Goal: Task Accomplishment & Management: Use online tool/utility

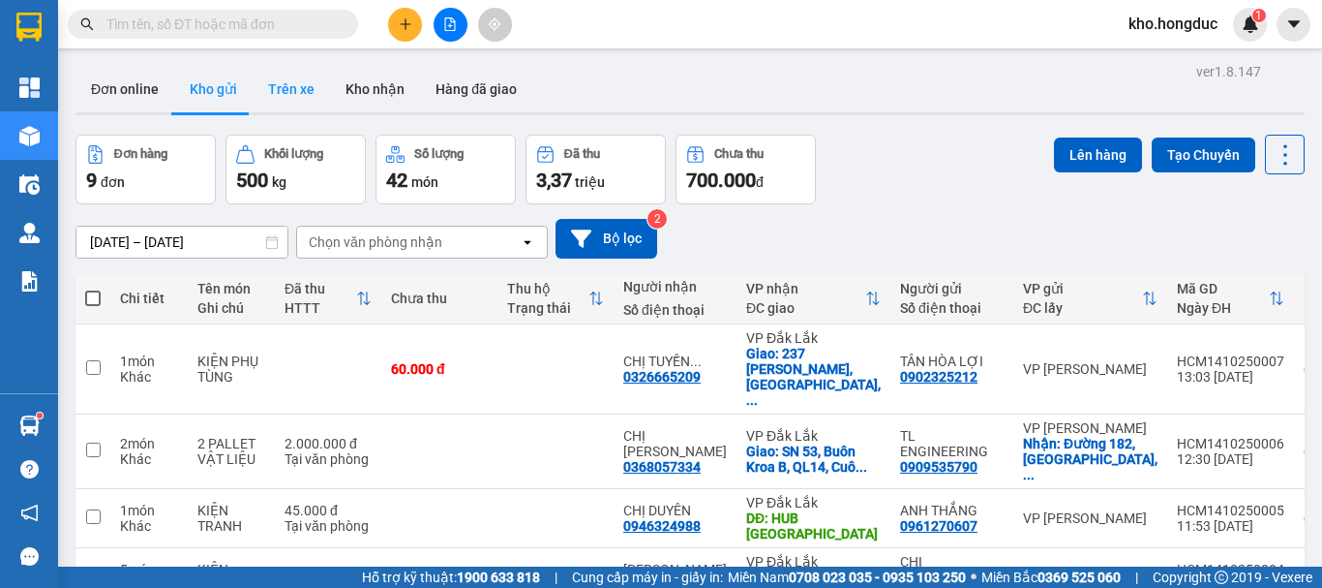
click at [306, 91] on button "Trên xe" at bounding box center [291, 89] width 77 height 46
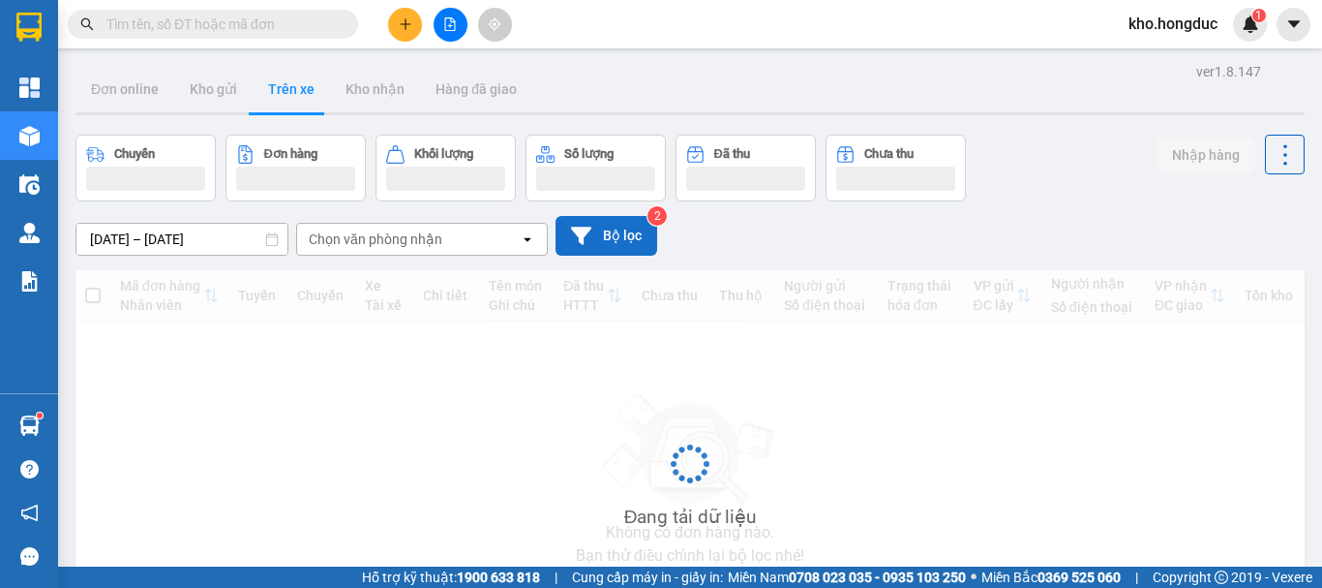
click at [615, 243] on button "Bộ lọc" at bounding box center [607, 236] width 102 height 40
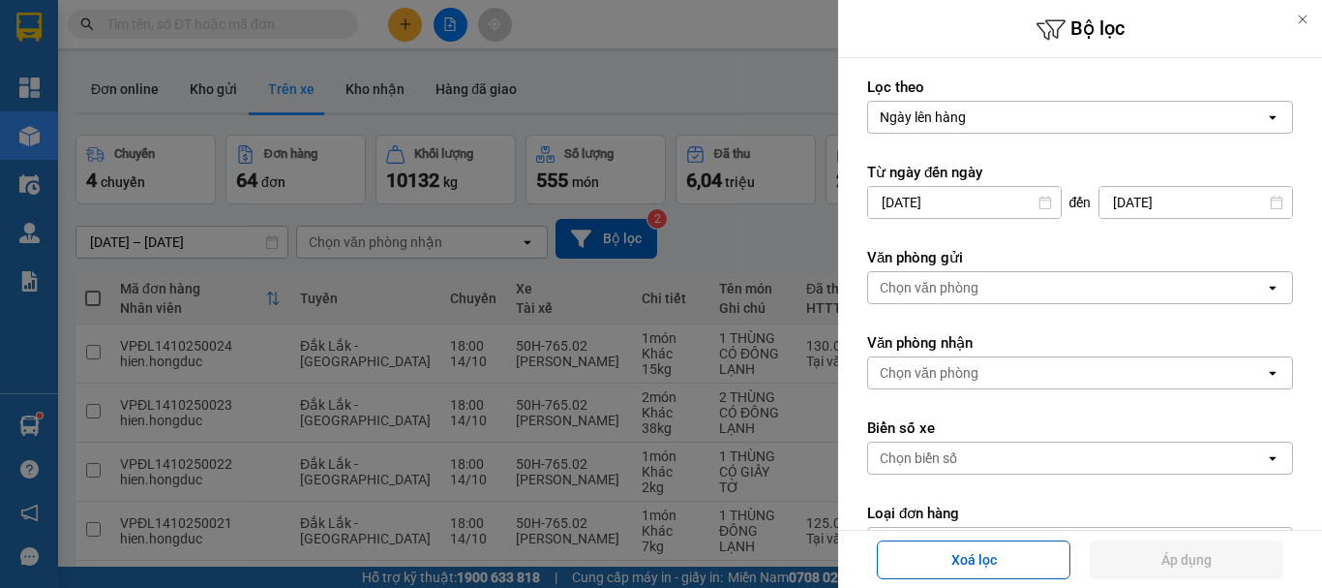
click at [951, 288] on div "Chọn văn phòng" at bounding box center [929, 287] width 99 height 19
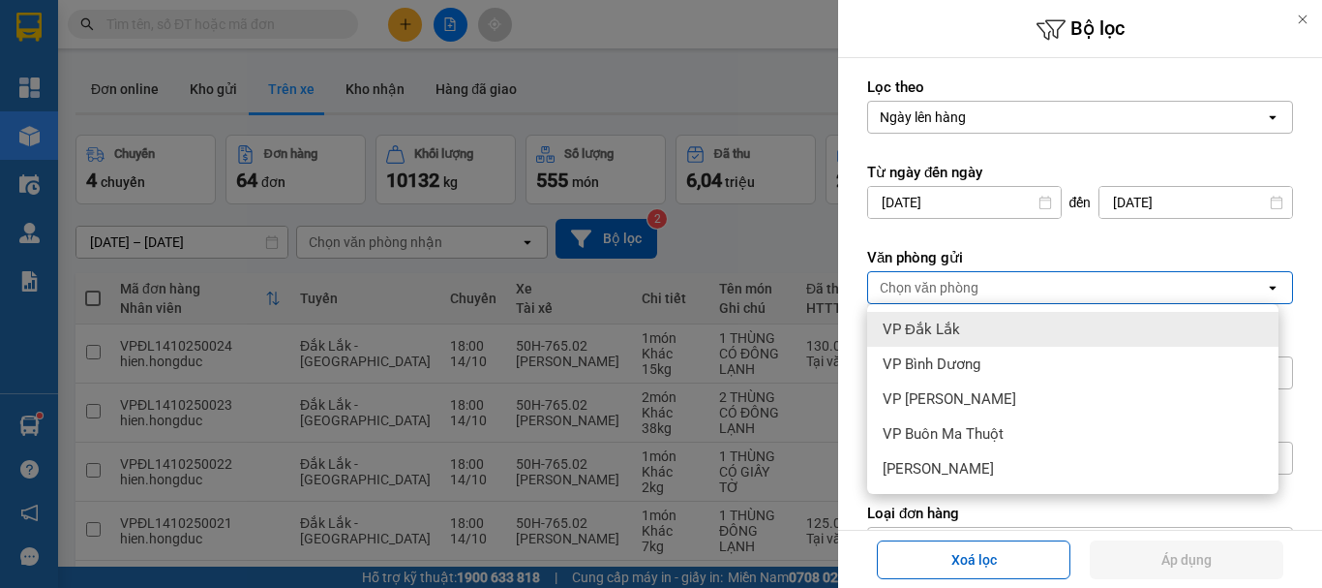
click at [926, 209] on input "[DATE]" at bounding box center [964, 202] width 193 height 31
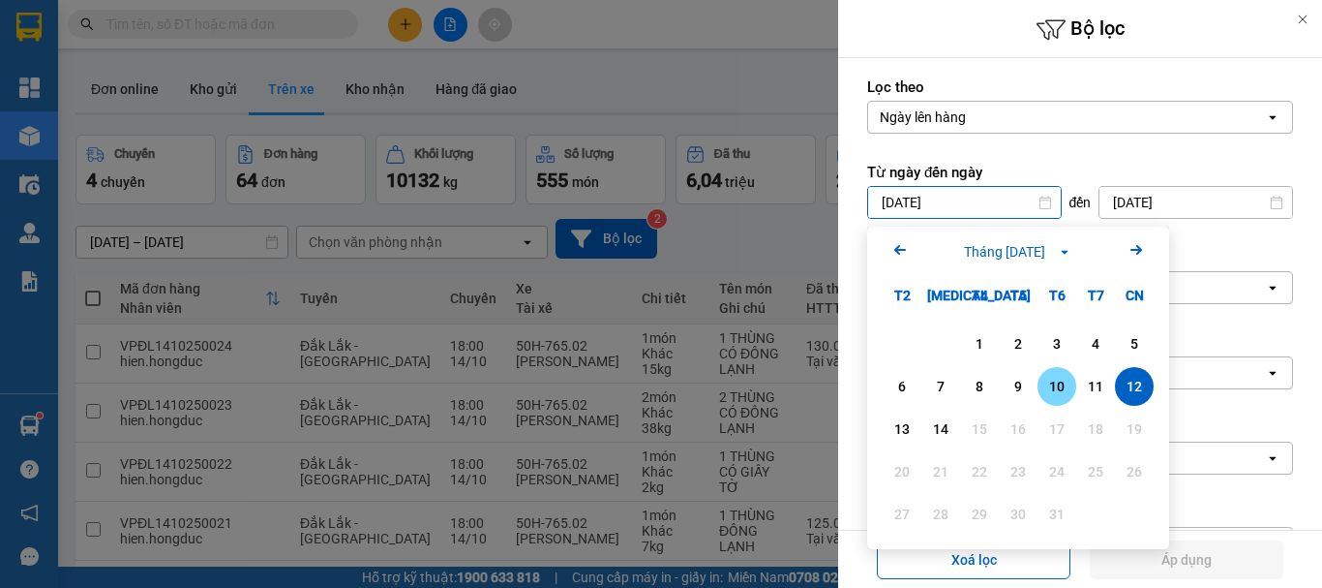
click at [1076, 387] on div "10" at bounding box center [1057, 386] width 39 height 39
type input "[DATE]"
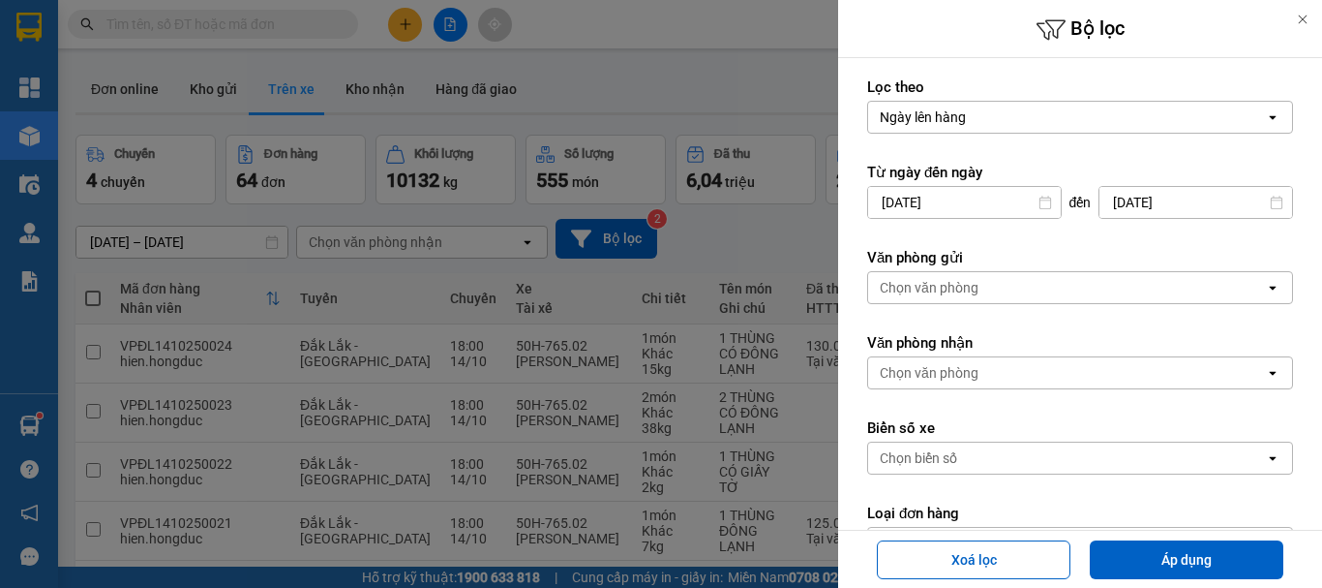
click at [975, 287] on div "Chọn văn phòng" at bounding box center [929, 287] width 99 height 19
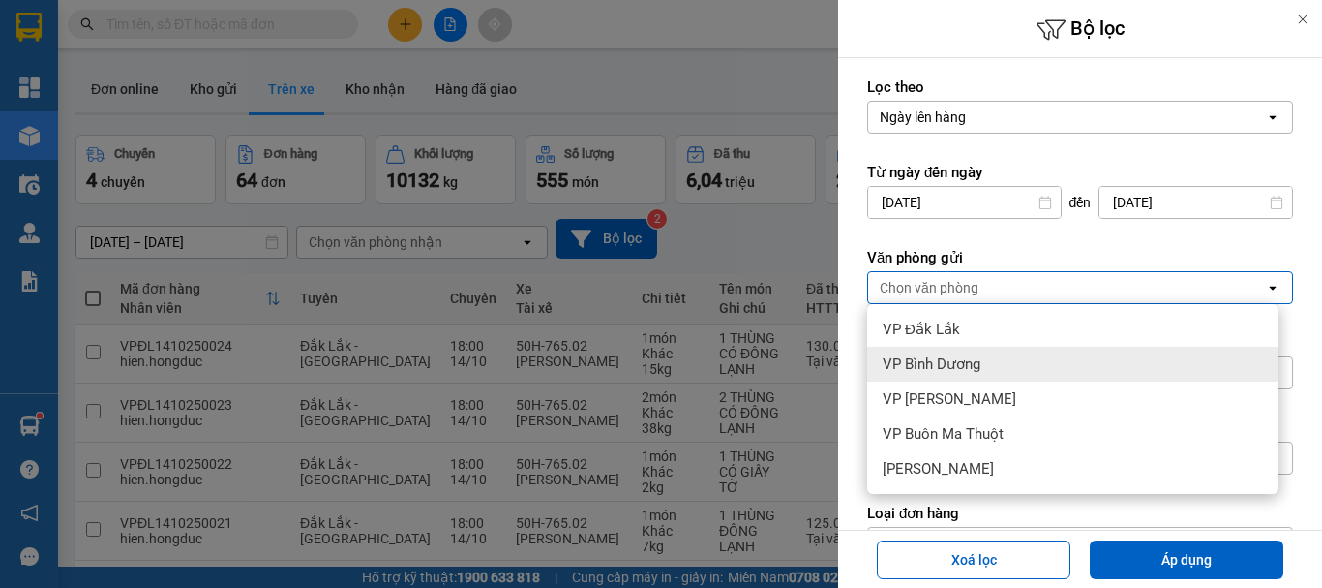
drag, startPoint x: 947, startPoint y: 363, endPoint x: 1118, endPoint y: 495, distance: 216.1
click at [948, 363] on span "VP Bình Dương" at bounding box center [932, 363] width 98 height 19
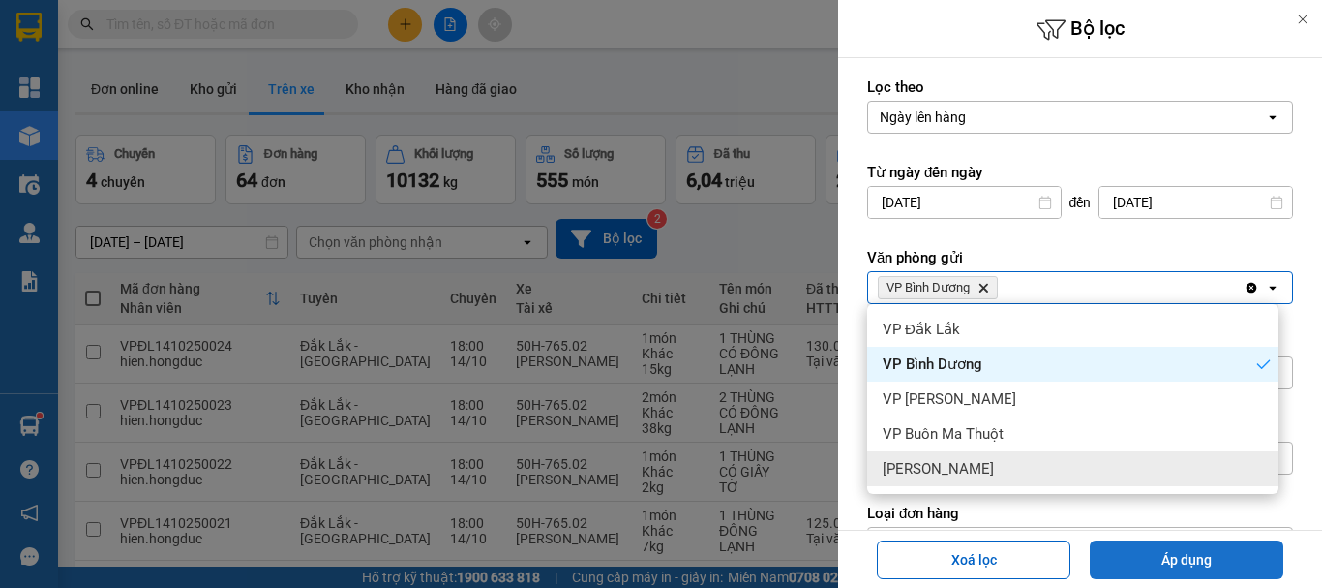
click at [1186, 562] on button "Áp dụng" at bounding box center [1187, 559] width 194 height 39
type input "[DATE] – [DATE]"
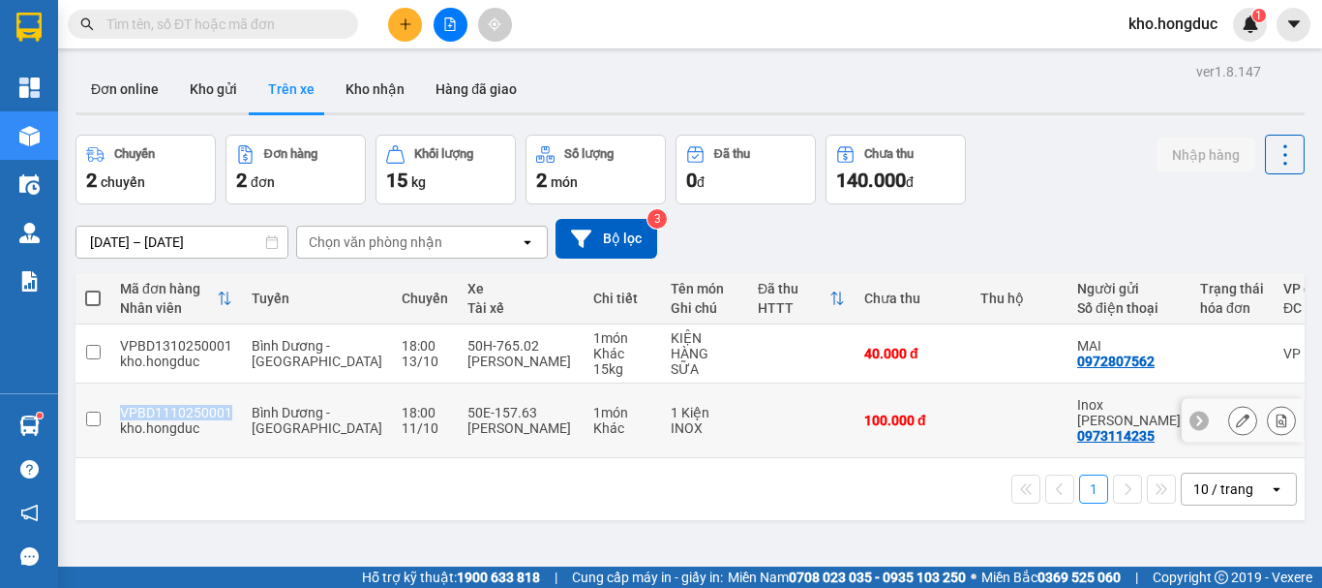
drag, startPoint x: 120, startPoint y: 409, endPoint x: 225, endPoint y: 409, distance: 104.6
click at [225, 409] on div "VPBD1110250001" at bounding box center [176, 412] width 112 height 15
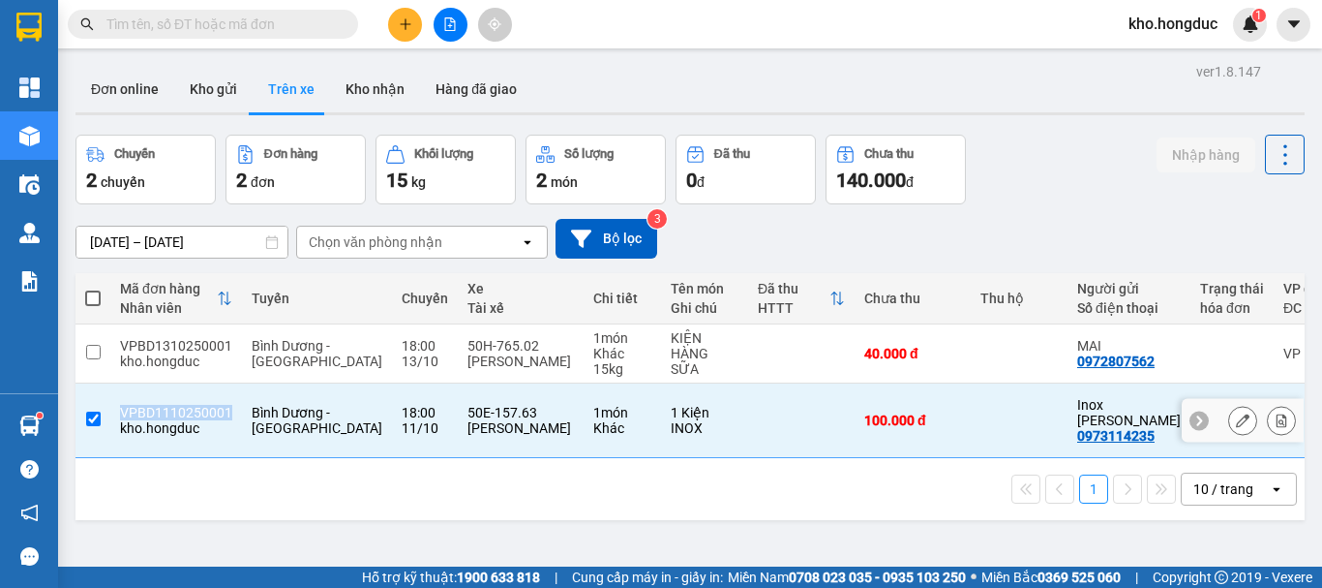
copy div "VPBD1110250001"
drag, startPoint x: 614, startPoint y: 402, endPoint x: 655, endPoint y: 427, distance: 48.6
click at [671, 427] on div "1 Kiện INOX" at bounding box center [705, 420] width 68 height 31
checkbox input "false"
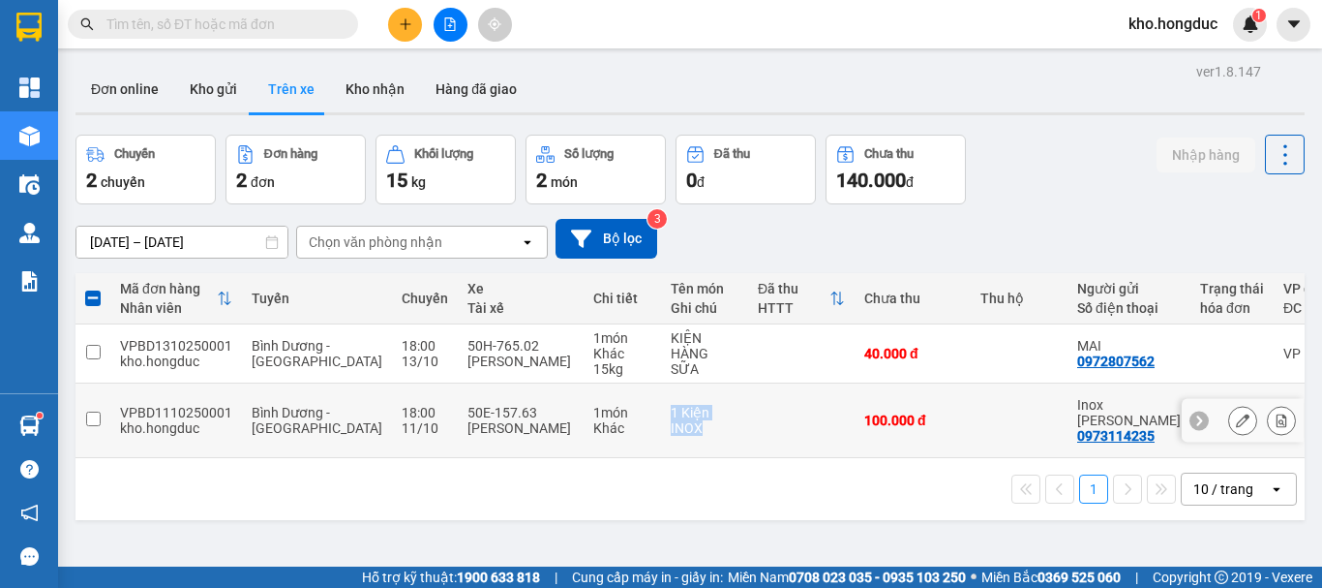
copy div "1 Kiện INOX"
click at [1236, 417] on icon at bounding box center [1243, 420] width 14 height 14
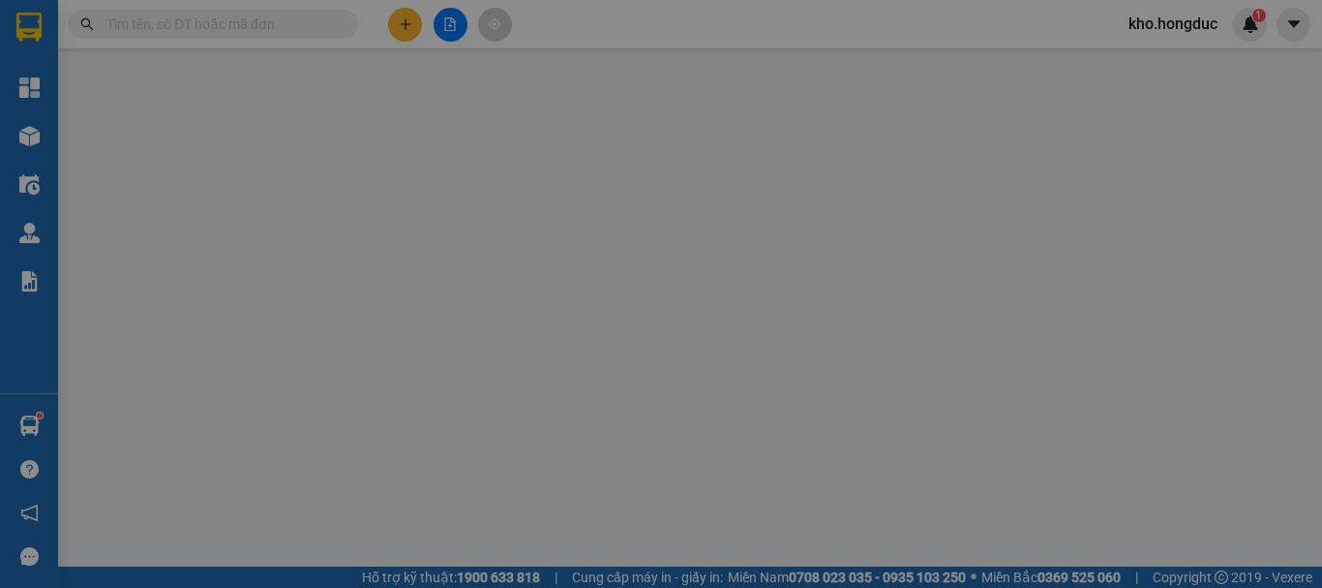
click at [1230, 410] on td at bounding box center [1248, 400] width 36 height 65
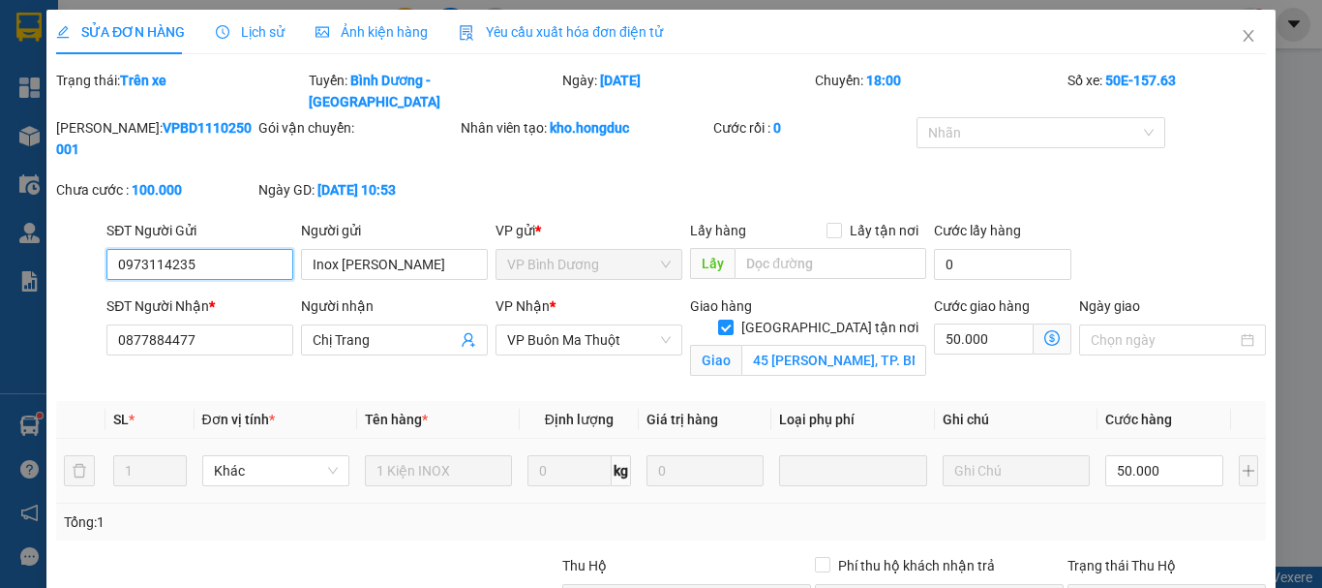
type input "0973114235"
type input "Inox [PERSON_NAME]"
type input "0877884477"
type input "Chị Trang"
checkbox input "true"
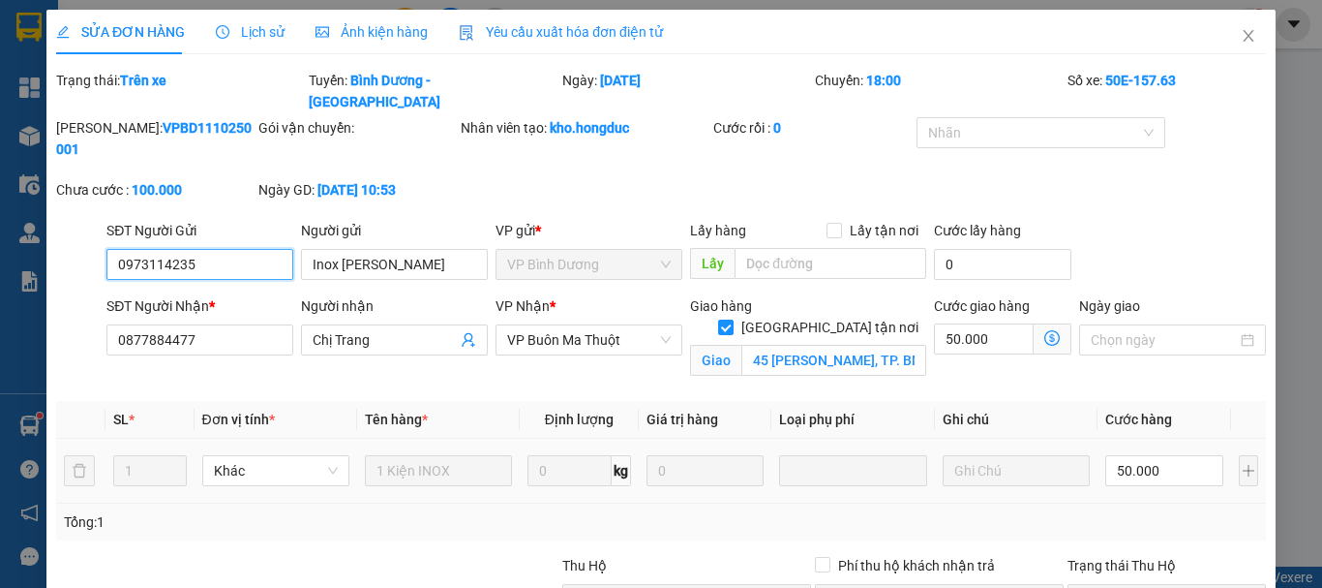
type input "45 [PERSON_NAME], TP. BMT"
type input "0"
type input "100.000"
click at [1241, 35] on icon "close" at bounding box center [1248, 35] width 15 height 15
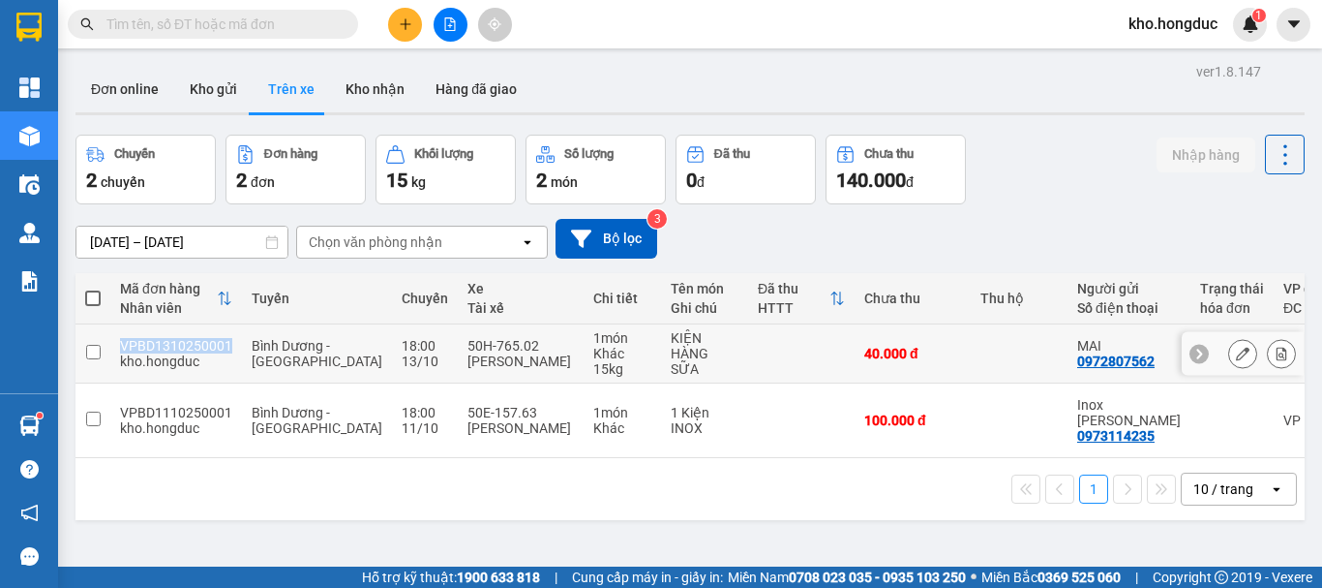
drag, startPoint x: 118, startPoint y: 347, endPoint x: 234, endPoint y: 351, distance: 116.3
click at [234, 351] on td "VPBD1310250001 kho.hongduc" at bounding box center [176, 353] width 132 height 59
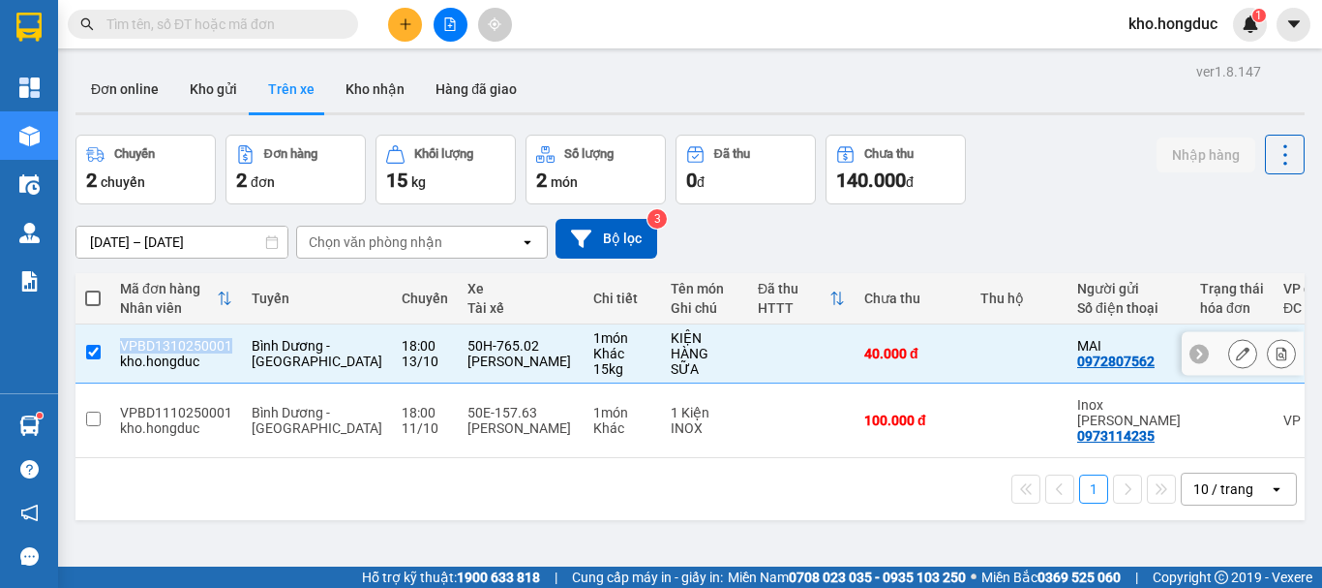
copy div "VPBD1310250001"
drag, startPoint x: 616, startPoint y: 334, endPoint x: 652, endPoint y: 352, distance: 40.3
click at [671, 352] on div "KIỆN HÀNG" at bounding box center [705, 345] width 68 height 31
checkbox input "false"
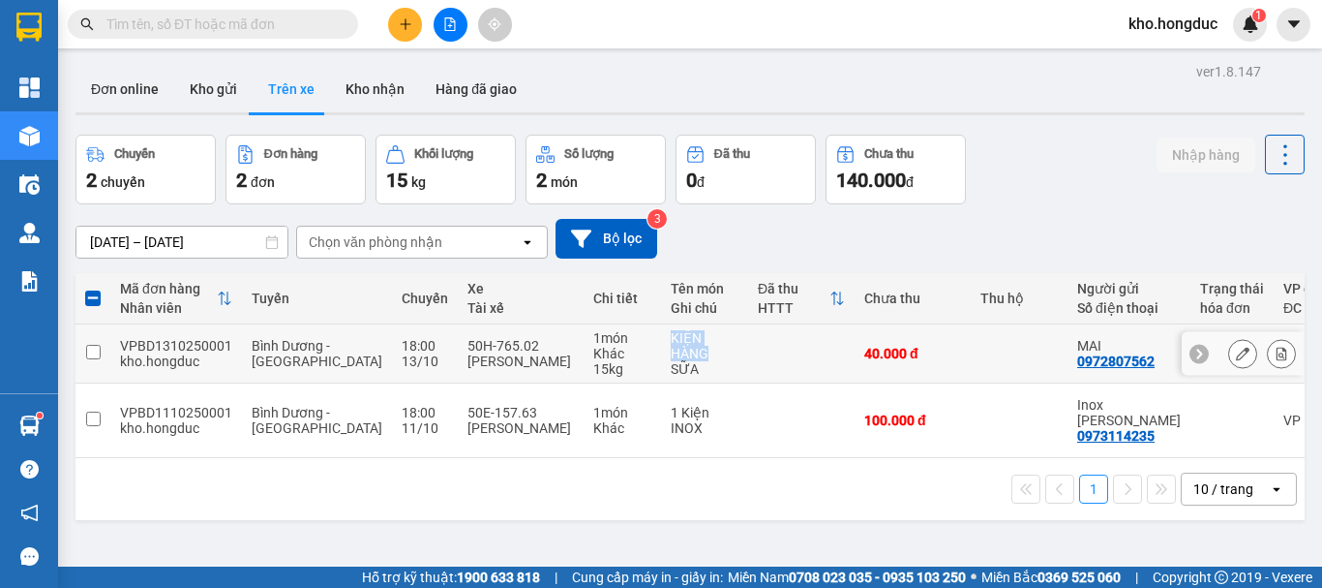
copy div "KIỆN HÀNG"
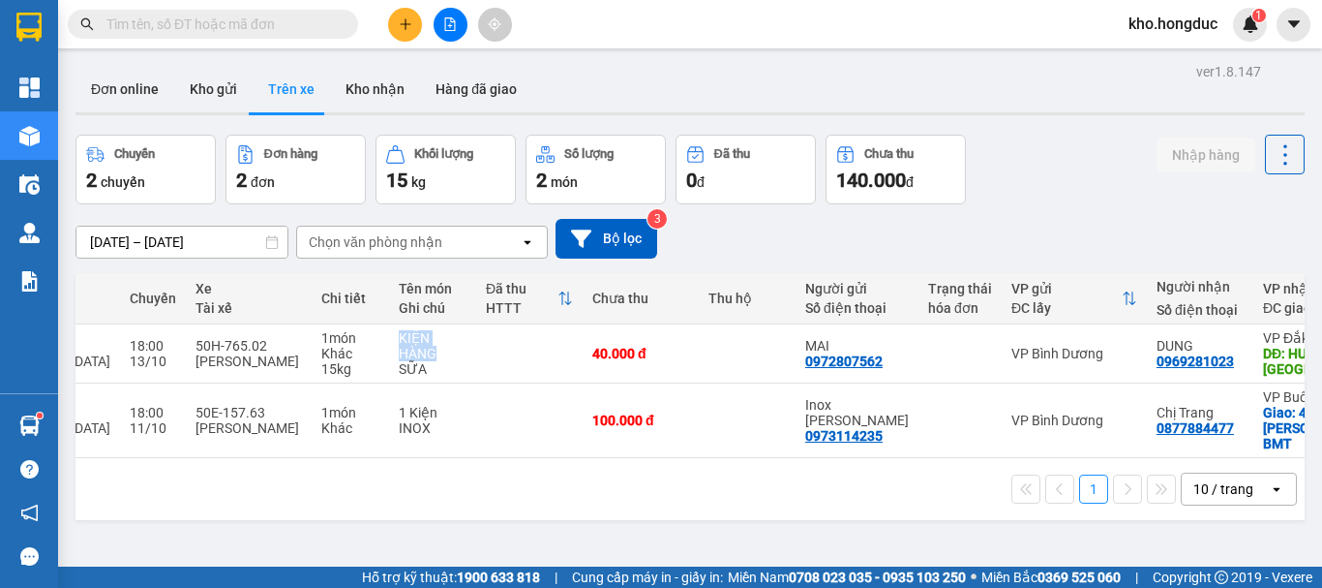
scroll to position [0, 374]
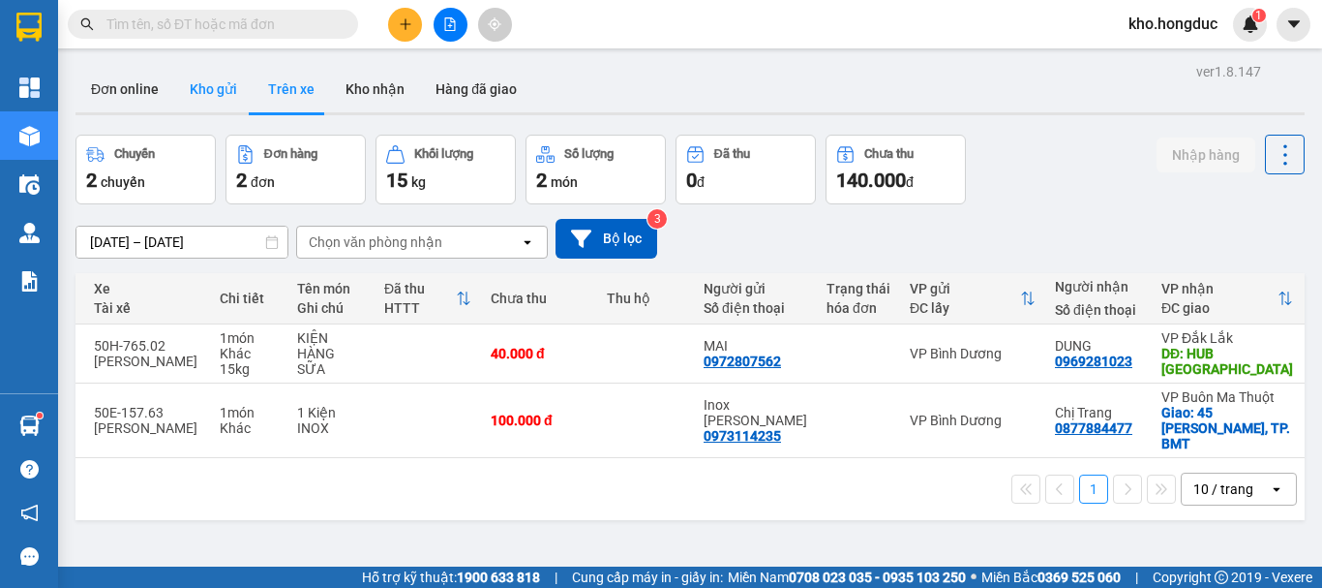
drag, startPoint x: 195, startPoint y: 63, endPoint x: 201, endPoint y: 85, distance: 23.3
click at [195, 65] on div "ver 1.8.147 Đơn online Kho gửi Trên xe Kho nhận Hàng đã giao Chuyến 2 chuyến Đơ…" at bounding box center [690, 352] width 1245 height 588
click at [201, 85] on button "Kho gửi" at bounding box center [213, 89] width 78 height 46
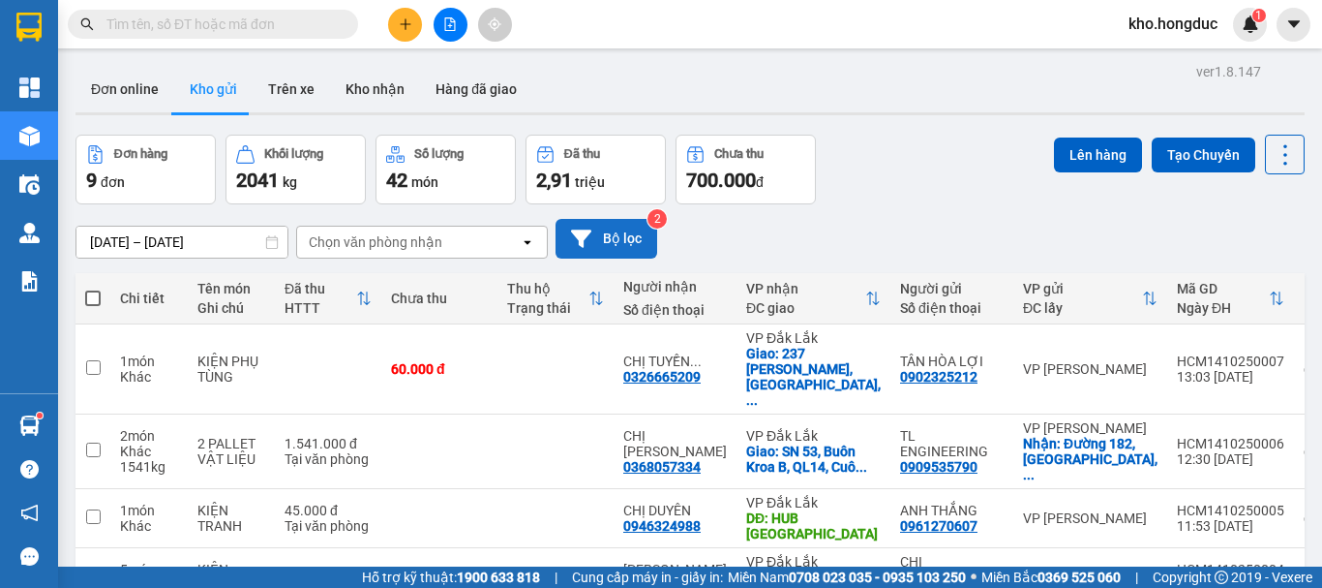
click at [605, 235] on button "Bộ lọc" at bounding box center [607, 239] width 102 height 40
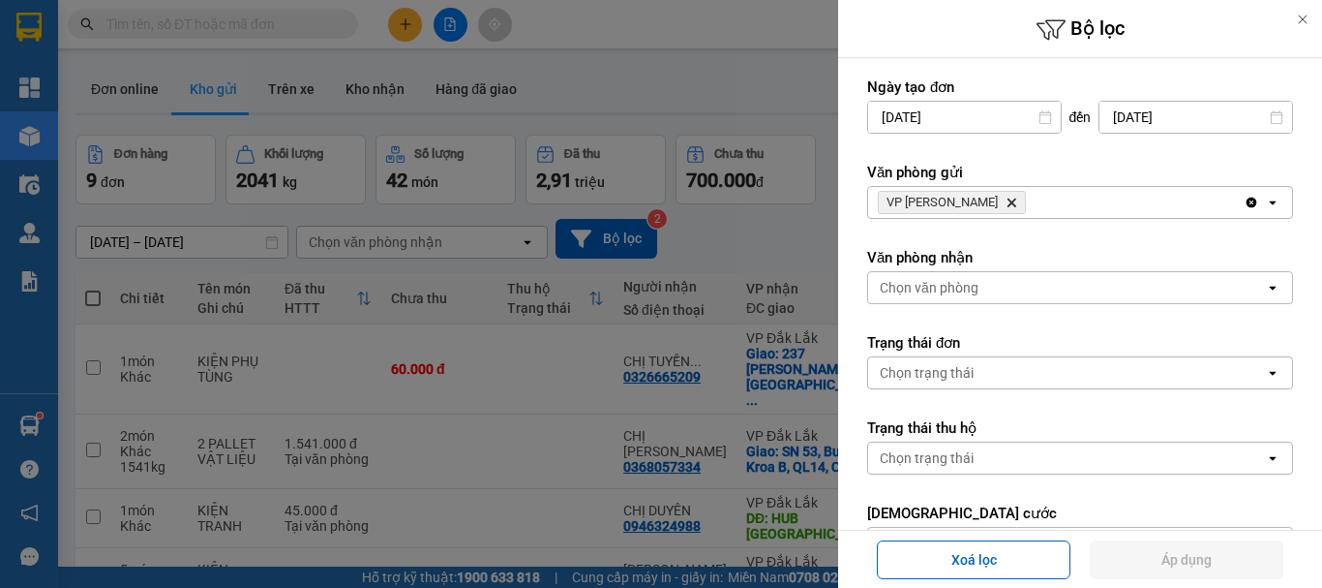
click at [1006, 197] on icon "Delete" at bounding box center [1012, 203] width 12 height 12
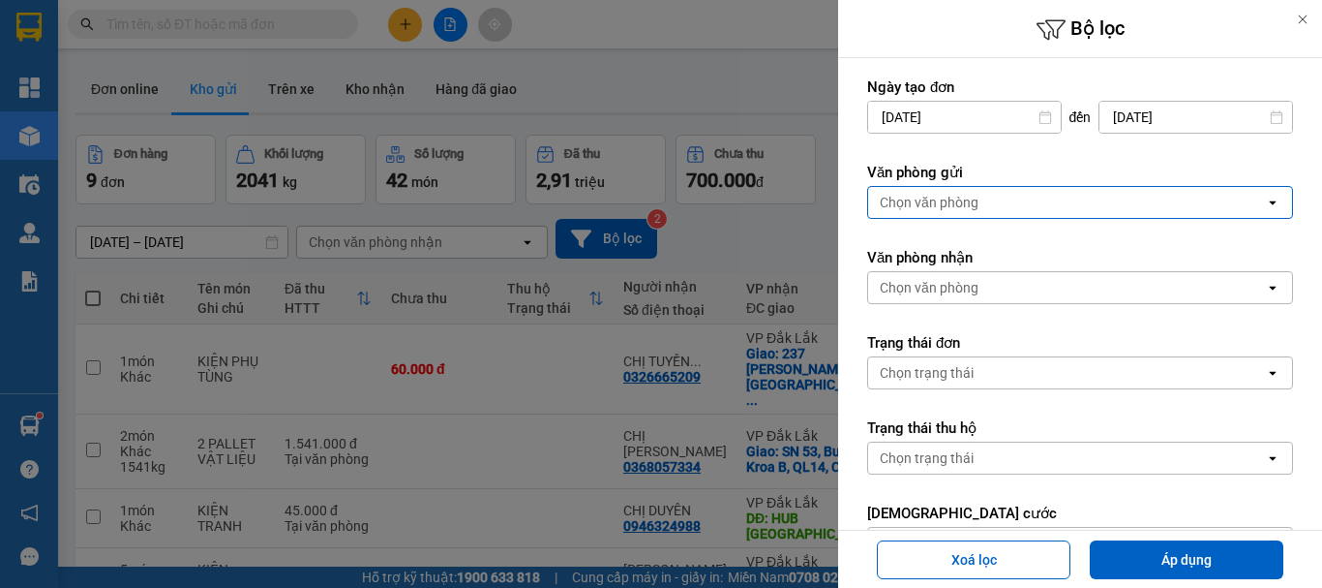
click at [991, 197] on div "Chọn văn phòng" at bounding box center [1066, 202] width 397 height 31
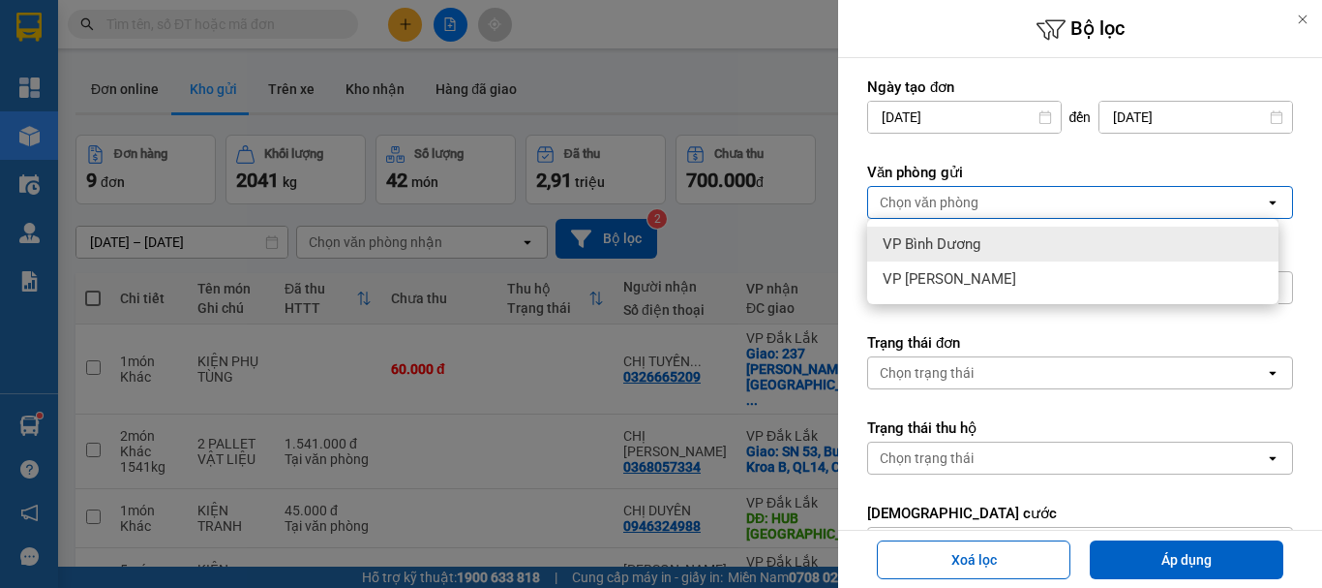
drag, startPoint x: 946, startPoint y: 240, endPoint x: 956, endPoint y: 247, distance: 12.6
click at [948, 240] on span "VP Bình Dương" at bounding box center [932, 243] width 98 height 19
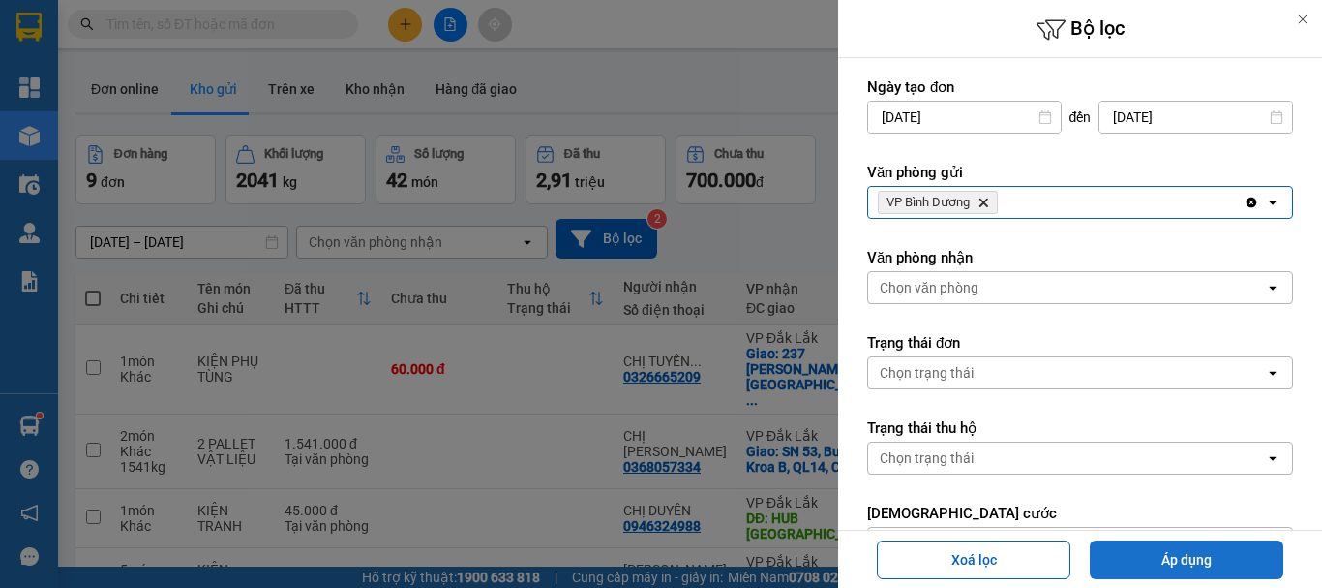
click at [1182, 545] on button "Áp dụng" at bounding box center [1187, 559] width 194 height 39
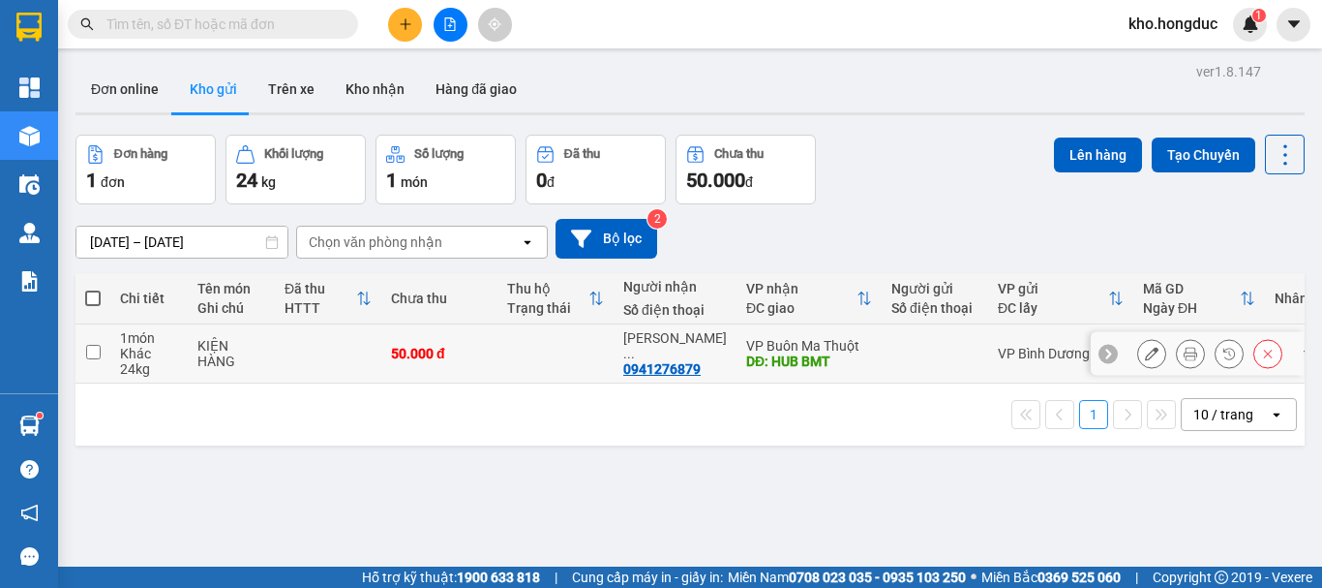
drag, startPoint x: 86, startPoint y: 352, endPoint x: 261, endPoint y: 352, distance: 175.2
click at [88, 352] on input "checkbox" at bounding box center [93, 352] width 15 height 15
checkbox input "true"
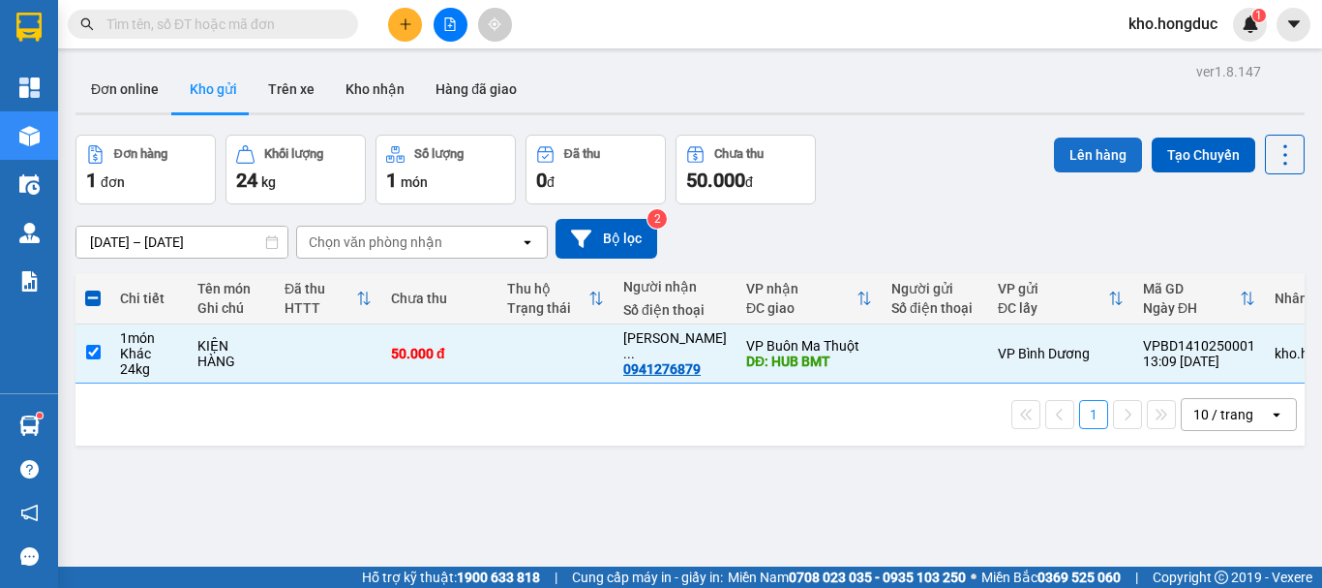
click at [1083, 162] on button "Lên hàng" at bounding box center [1098, 154] width 88 height 35
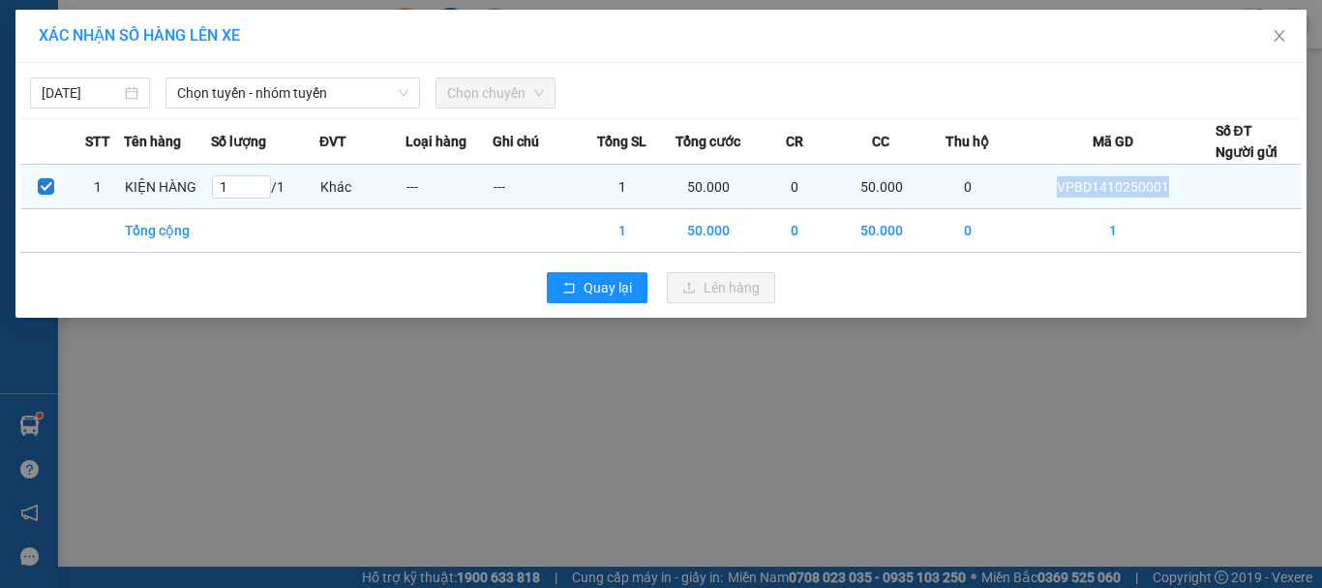
drag, startPoint x: 1055, startPoint y: 193, endPoint x: 1191, endPoint y: 193, distance: 135.5
click at [1191, 193] on td "VPBD1410250001" at bounding box center [1114, 187] width 204 height 45
copy td "VPBD1410250001"
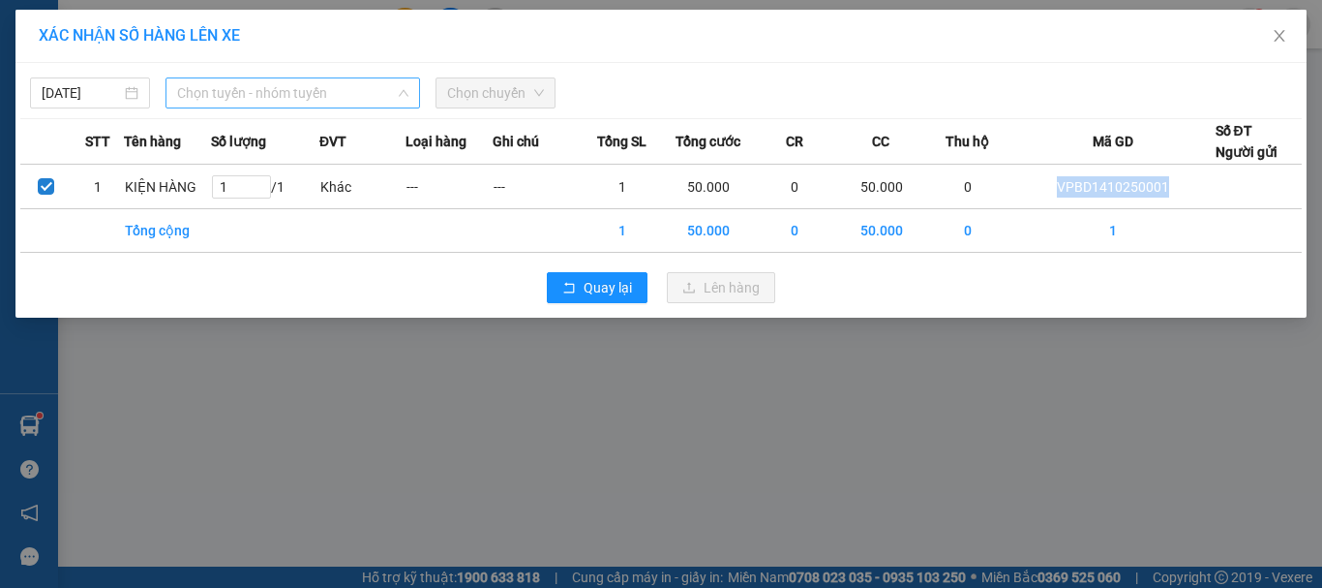
click at [246, 102] on span "Chọn tuyến - nhóm tuyến" at bounding box center [292, 92] width 231 height 29
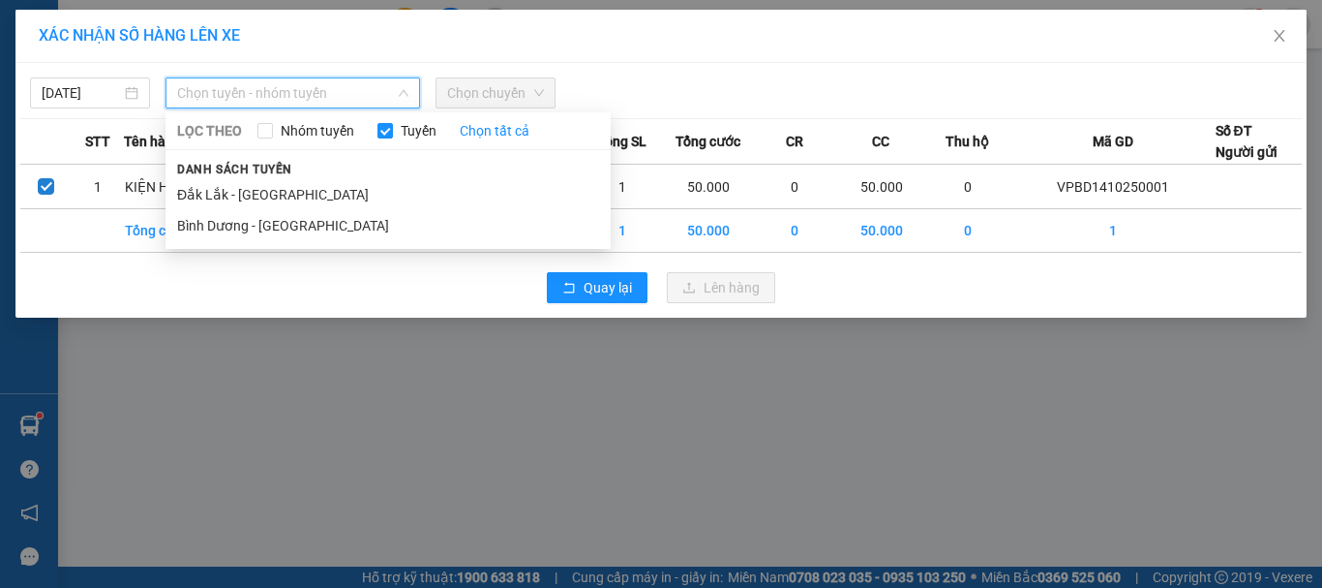
drag, startPoint x: 253, startPoint y: 218, endPoint x: 432, endPoint y: 123, distance: 202.7
click at [254, 218] on li "Bình Dương - [GEOGRAPHIC_DATA]" at bounding box center [388, 225] width 445 height 31
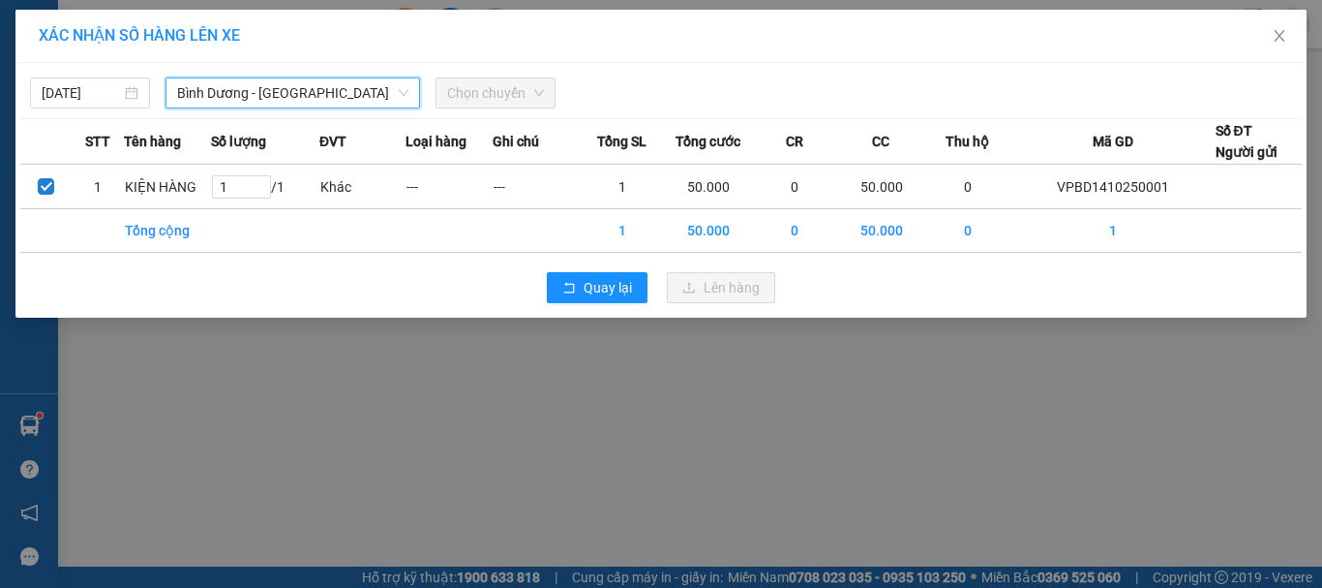
click at [469, 106] on span "Chọn chuyến" at bounding box center [495, 92] width 97 height 29
click at [501, 96] on span "Chọn chuyến" at bounding box center [495, 92] width 97 height 29
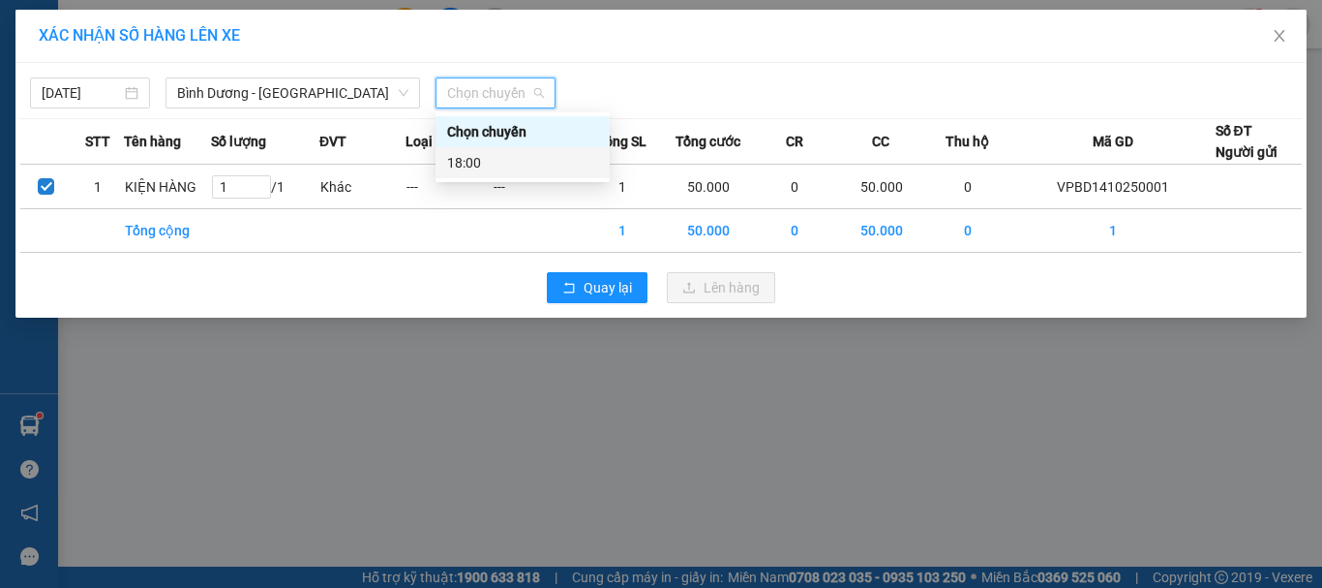
click at [513, 154] on div "18:00" at bounding box center [522, 162] width 151 height 21
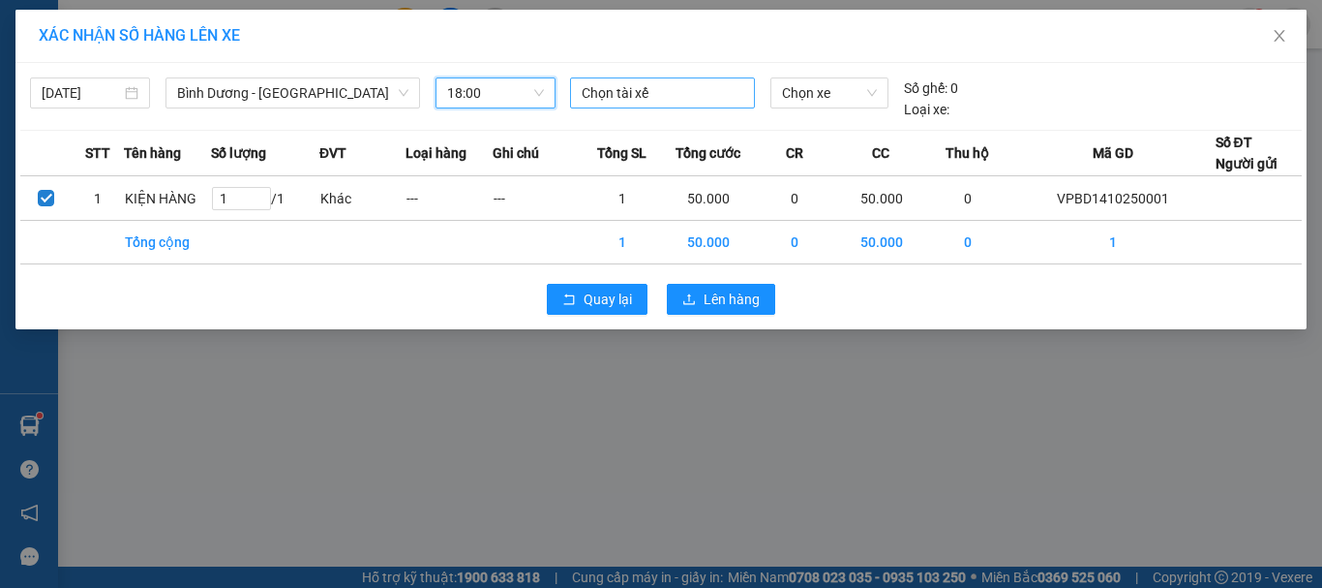
click at [620, 89] on div at bounding box center [663, 92] width 176 height 23
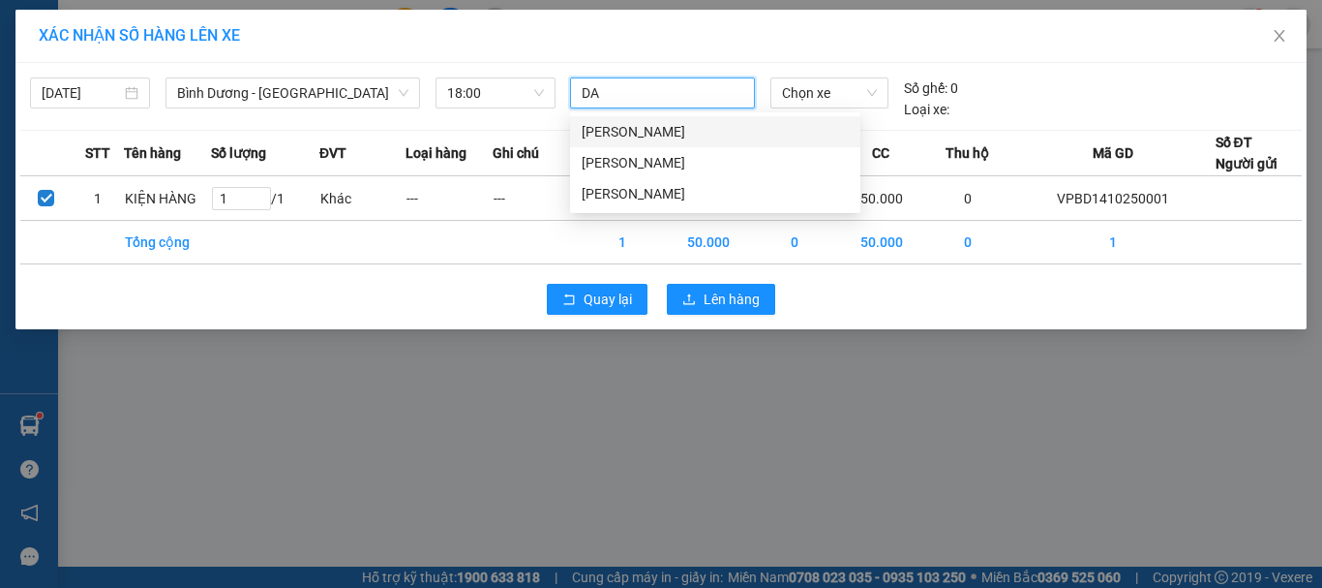
type input "DAY"
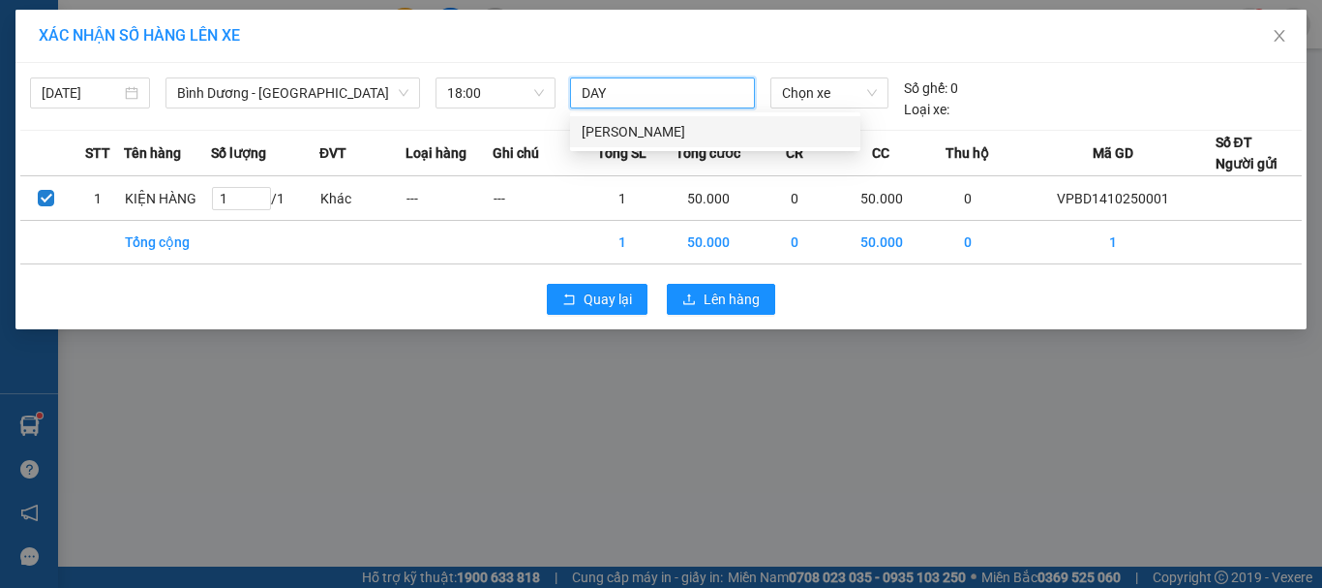
click at [635, 134] on div "[PERSON_NAME]" at bounding box center [715, 131] width 267 height 21
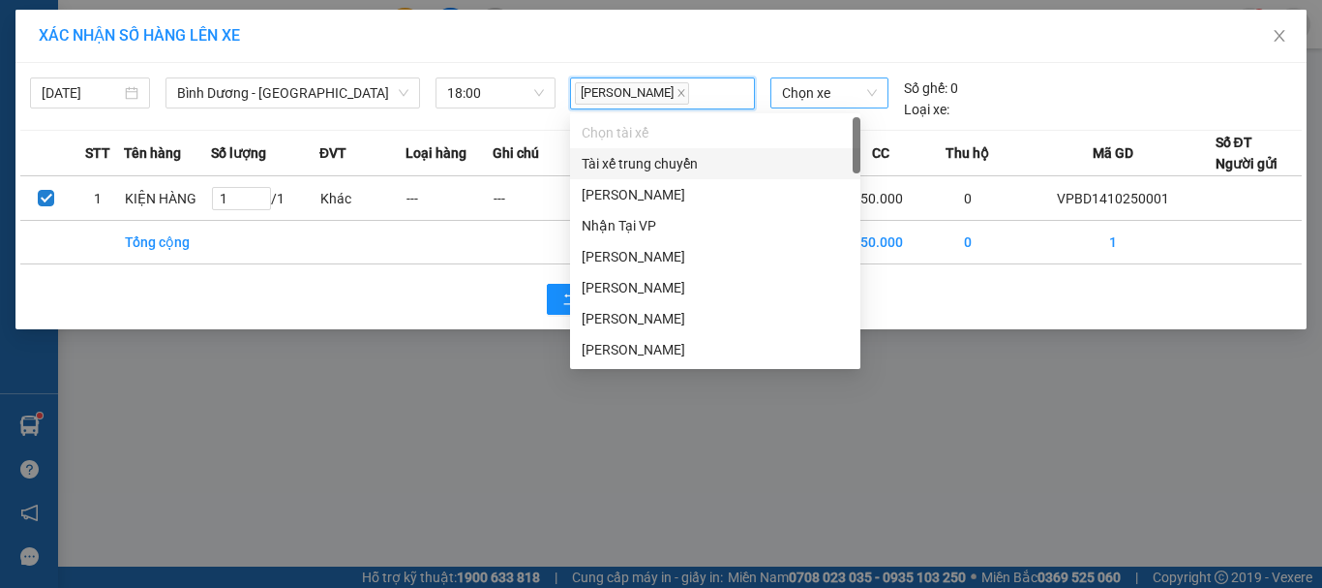
click at [850, 85] on span "Chọn xe" at bounding box center [829, 92] width 95 height 29
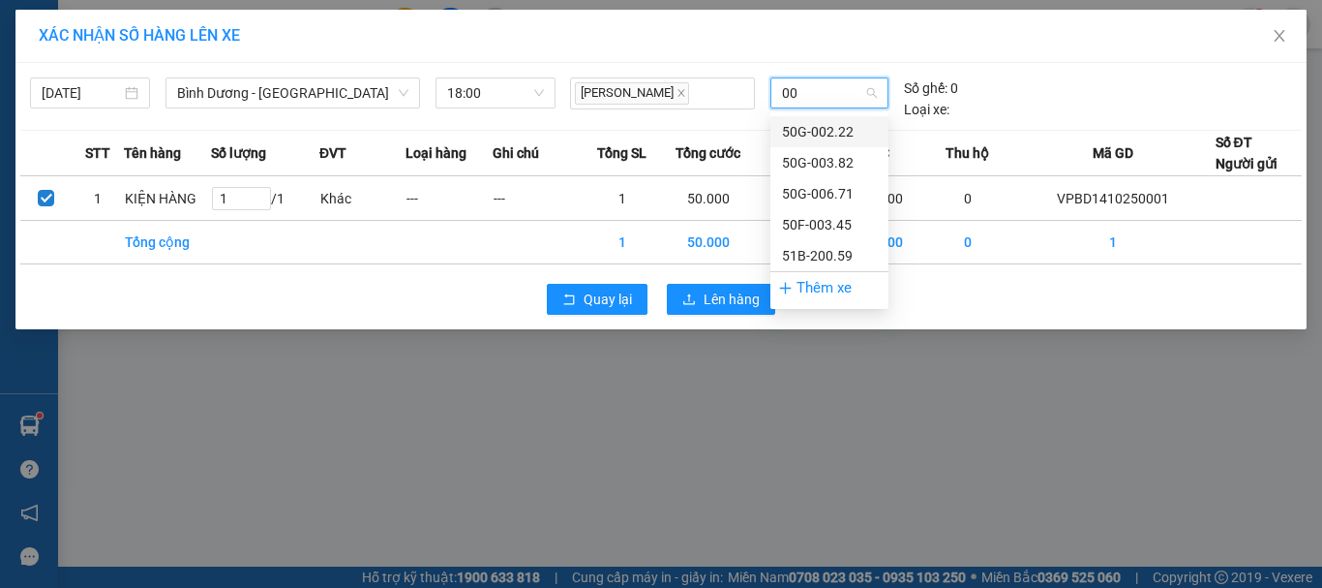
type input "003"
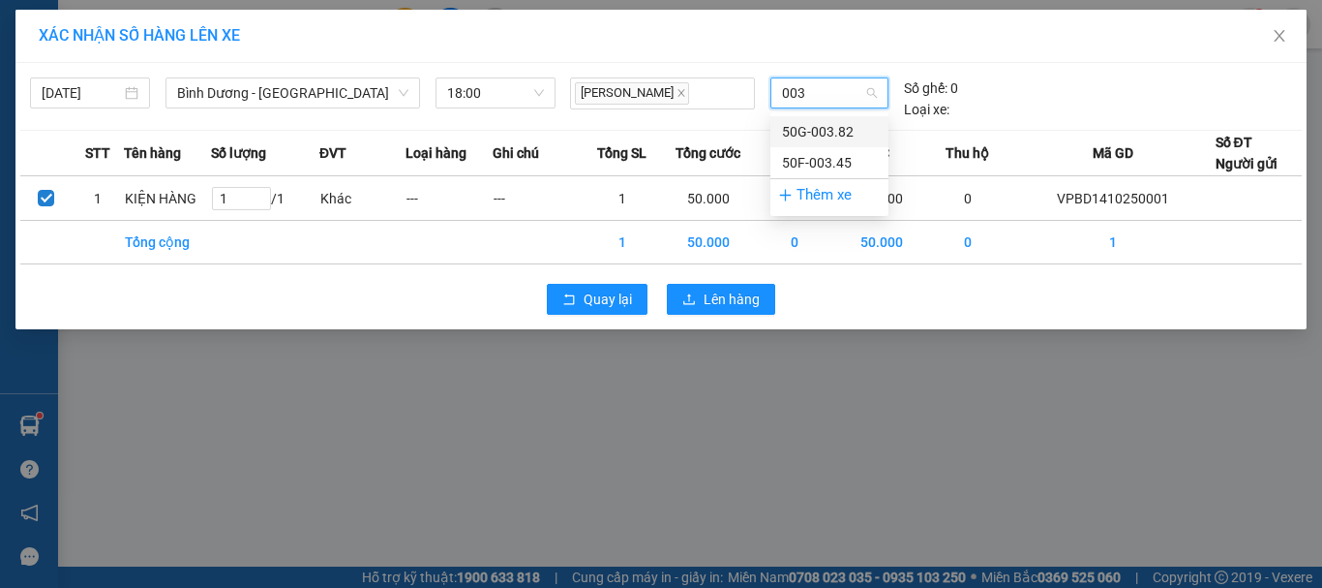
click at [844, 127] on div "50G-003.82" at bounding box center [829, 131] width 95 height 21
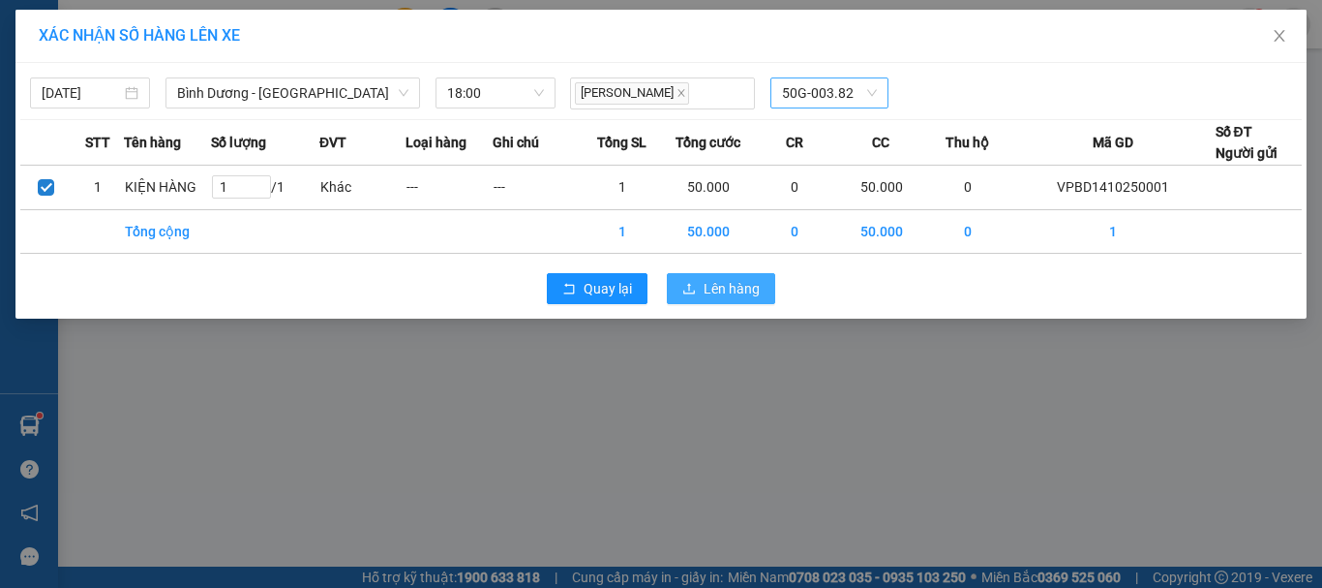
click at [711, 284] on span "Lên hàng" at bounding box center [732, 288] width 56 height 21
